Goal: Information Seeking & Learning: Learn about a topic

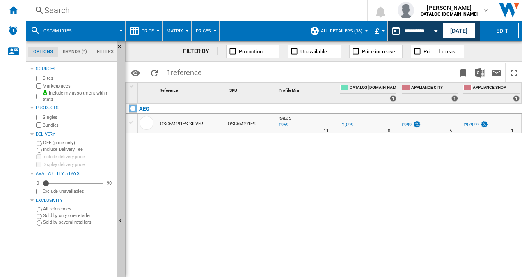
click at [90, 9] on div "Search" at bounding box center [194, 10] width 301 height 11
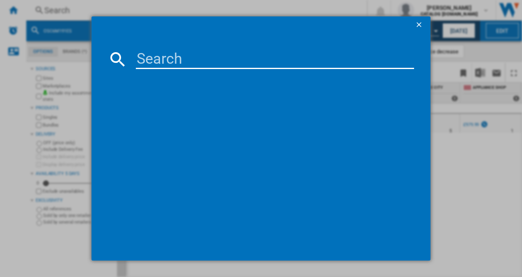
click at [146, 57] on input at bounding box center [275, 59] width 279 height 20
paste input "KUW20VHF0G"
type input "KUW20VHF0G"
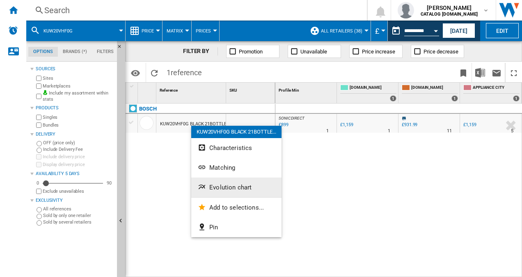
click at [228, 184] on span "Evolution chart" at bounding box center [230, 187] width 42 height 7
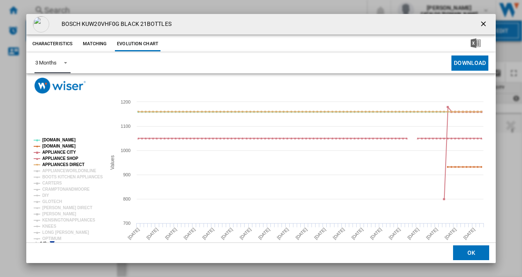
click at [67, 60] on span "Product popup" at bounding box center [63, 61] width 10 height 7
click at [61, 81] on md-option "6 Months" at bounding box center [56, 83] width 56 height 20
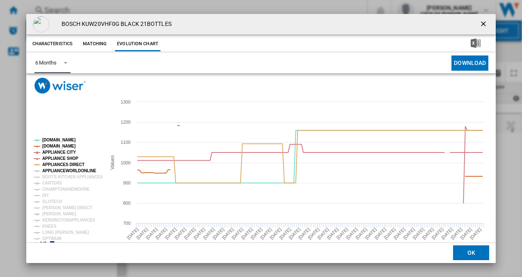
click at [63, 170] on tspan "APPLIANCEWORLDONLINE" at bounding box center [69, 170] width 54 height 5
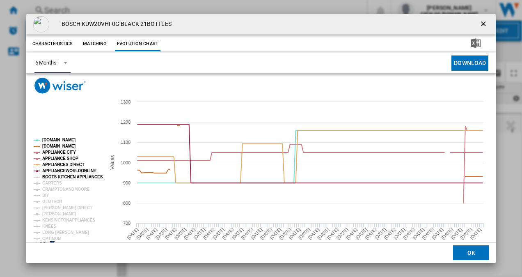
click at [62, 175] on tspan "BOOTS KITCHEN APPLIANCES" at bounding box center [72, 176] width 61 height 5
click at [50, 183] on tspan "CARTERS" at bounding box center [52, 183] width 20 height 5
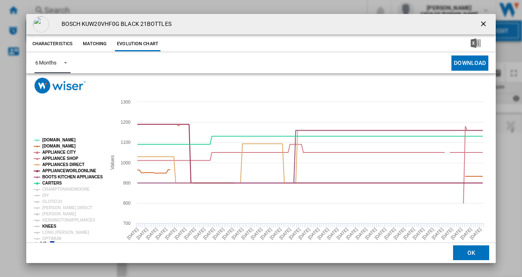
click at [48, 225] on tspan "KNEES" at bounding box center [49, 226] width 14 height 5
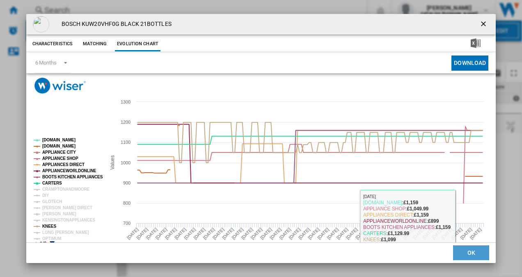
click at [462, 248] on button "OK" at bounding box center [471, 253] width 36 height 15
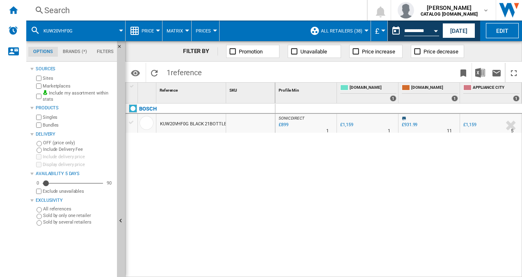
click at [140, 7] on div "Search" at bounding box center [194, 10] width 301 height 11
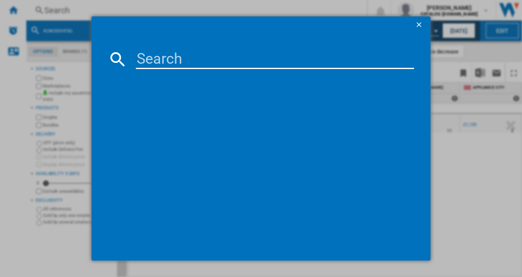
type input "KUW21AHG0G"
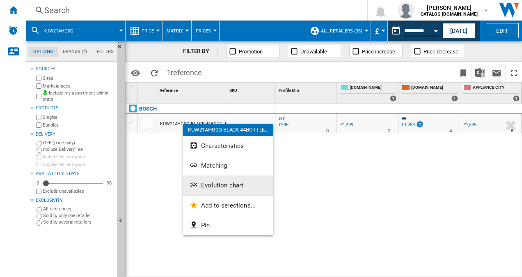
click at [223, 180] on button "Evolution chart" at bounding box center [228, 185] width 90 height 20
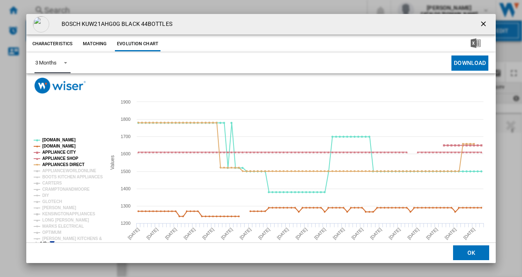
click at [64, 62] on span "Product popup" at bounding box center [63, 61] width 10 height 7
click at [61, 83] on md-option "6 Months" at bounding box center [56, 83] width 56 height 20
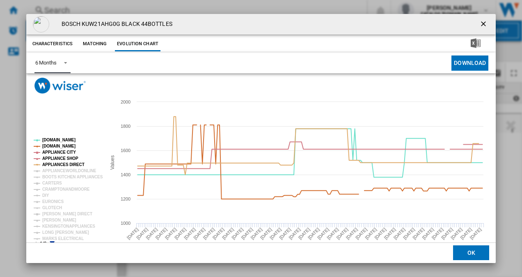
scroll to position [15, 0]
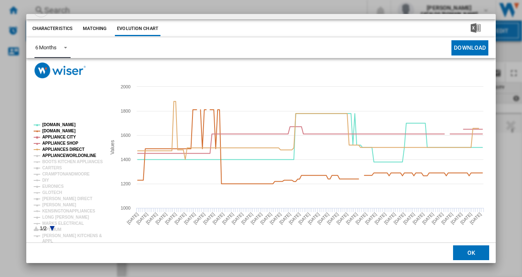
click at [61, 154] on tspan "APPLIANCEWORLDONLINE" at bounding box center [69, 155] width 54 height 5
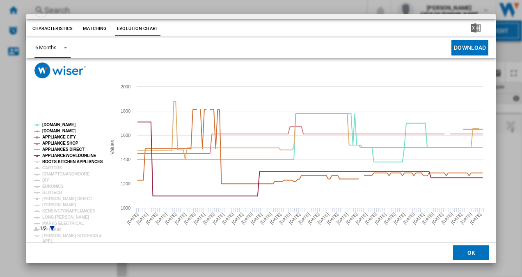
click at [58, 159] on tspan "BOOTS KITCHEN APPLIANCES" at bounding box center [72, 161] width 61 height 5
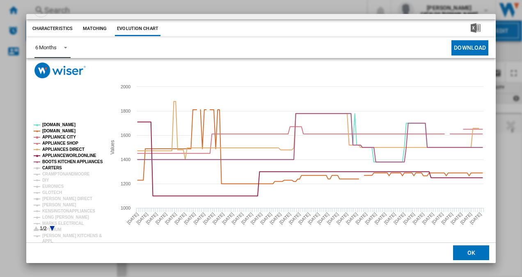
click at [54, 165] on tspan "CARTERS" at bounding box center [52, 167] width 20 height 5
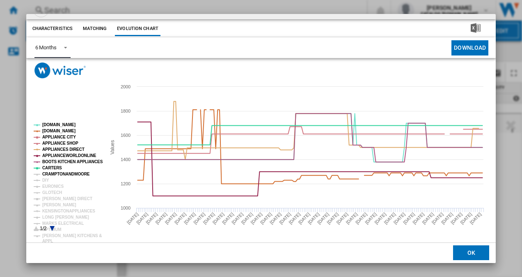
click at [55, 174] on tspan "CRAMPTONANDMOORE" at bounding box center [66, 174] width 48 height 5
click at [57, 207] on tspan "[PERSON_NAME]" at bounding box center [59, 204] width 34 height 5
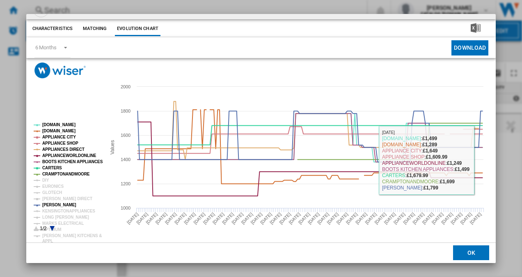
click at [468, 258] on button "OK" at bounding box center [471, 253] width 36 height 15
